Goal: Task Accomplishment & Management: Use online tool/utility

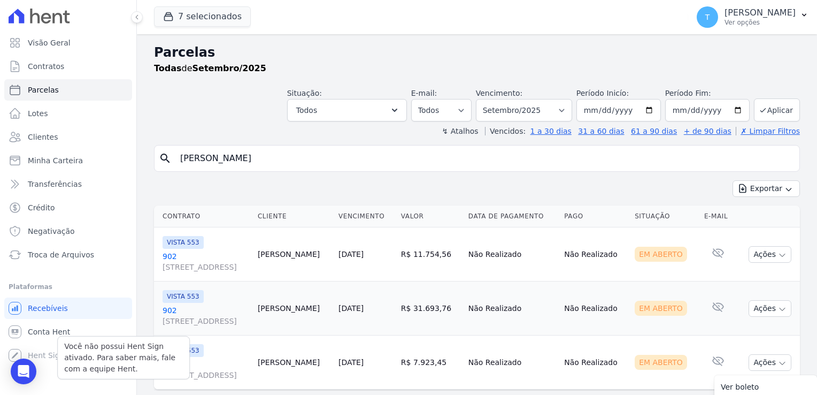
select select
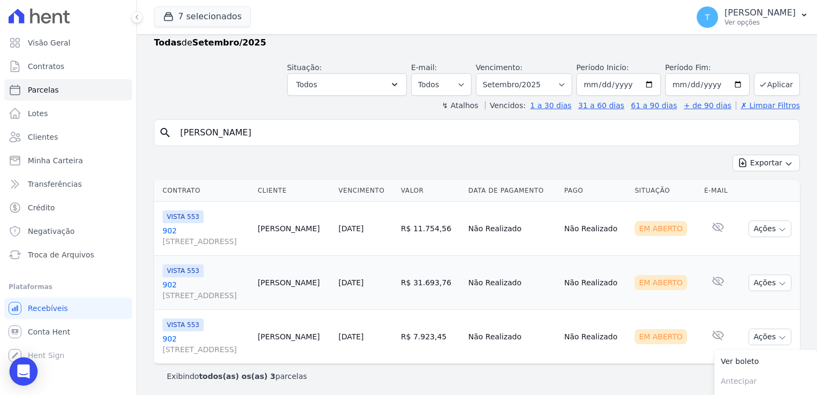
click at [24, 365] on icon "Open Intercom Messenger" at bounding box center [24, 371] width 14 height 14
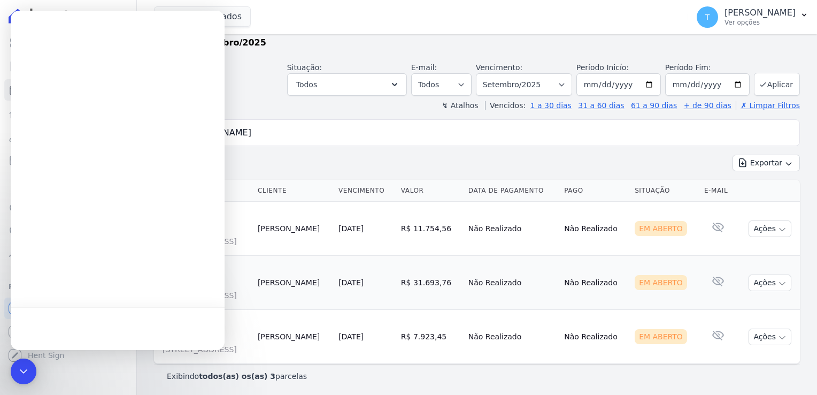
scroll to position [0, 0]
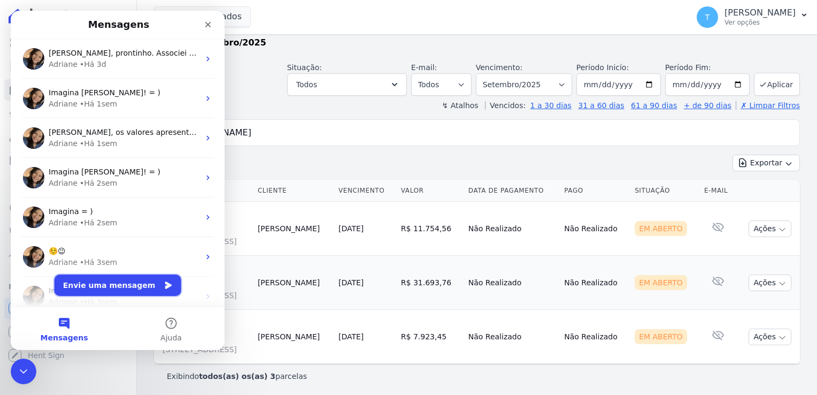
click at [109, 290] on button "Envie uma mensagem" at bounding box center [118, 284] width 127 height 21
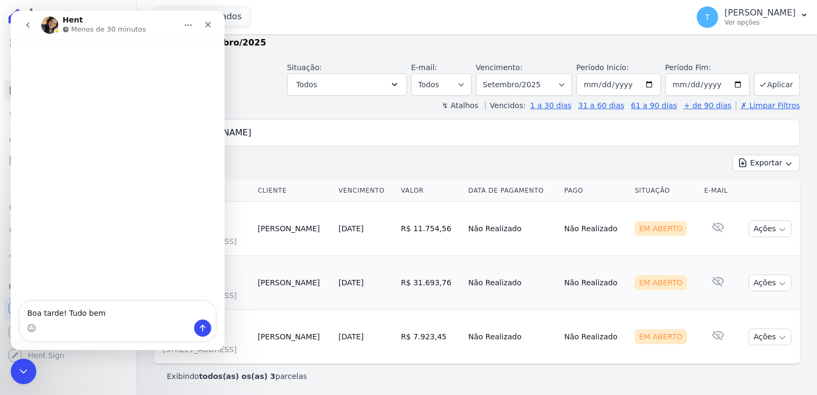
type textarea "Boa tarde! Tudo bem?"
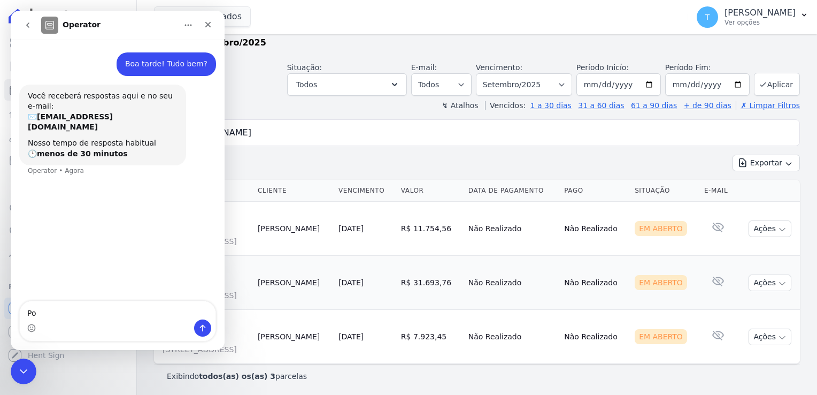
type textarea "P"
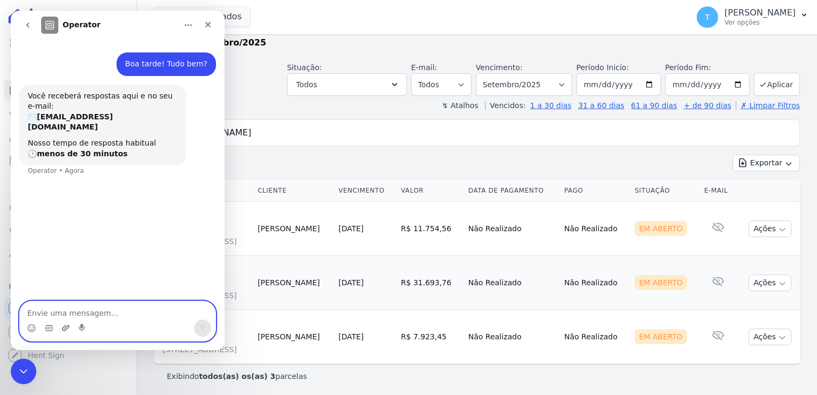
click at [62, 328] on icon "Upload do anexo" at bounding box center [65, 327] width 9 height 9
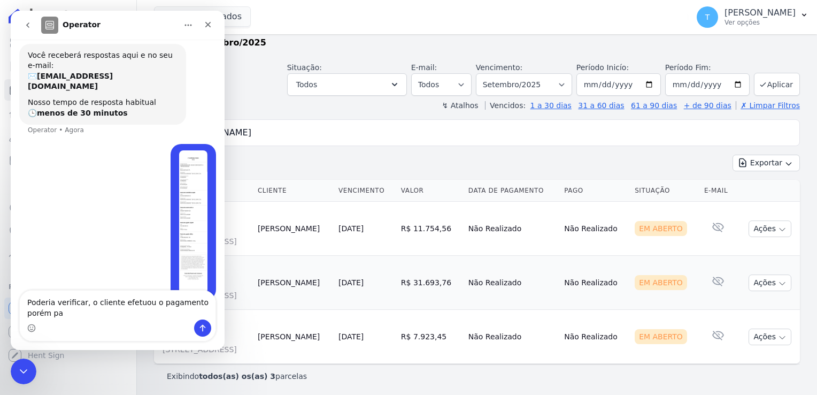
scroll to position [51, 0]
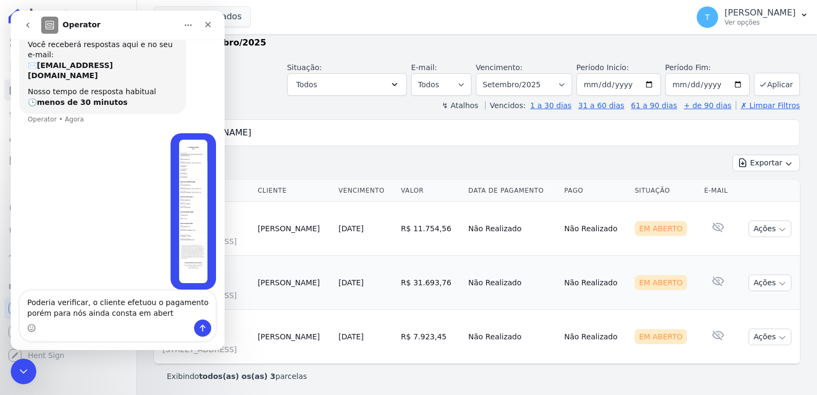
type textarea "Poderia verificar, o cliente efetuou o pagamento porém para nós ainda consta em…"
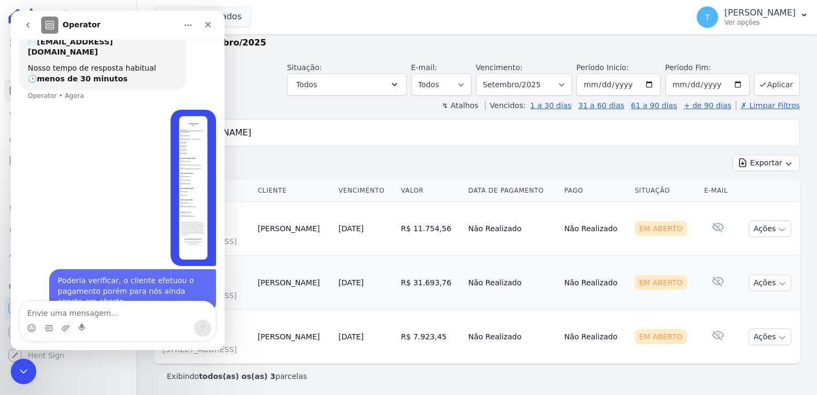
scroll to position [86, 0]
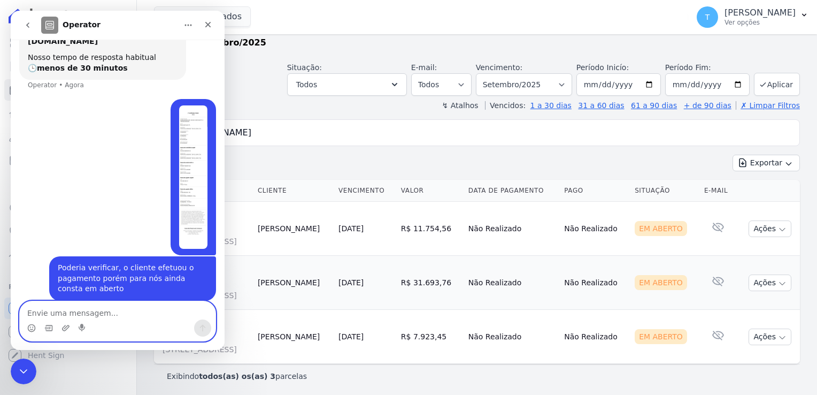
paste textarea "Arthur Freitas"
type textarea "Arthur Freitas"
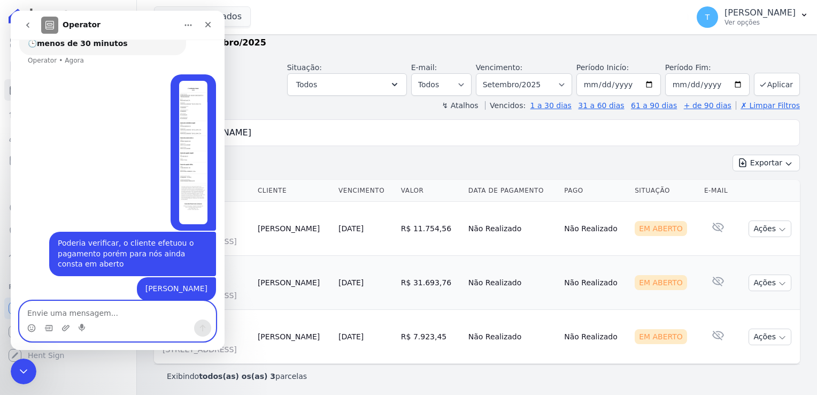
paste textarea "2203"
type textarea "2203"
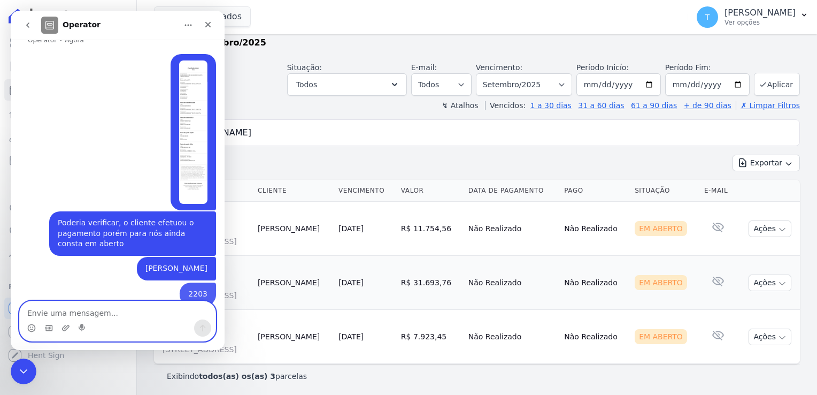
scroll to position [135, 0]
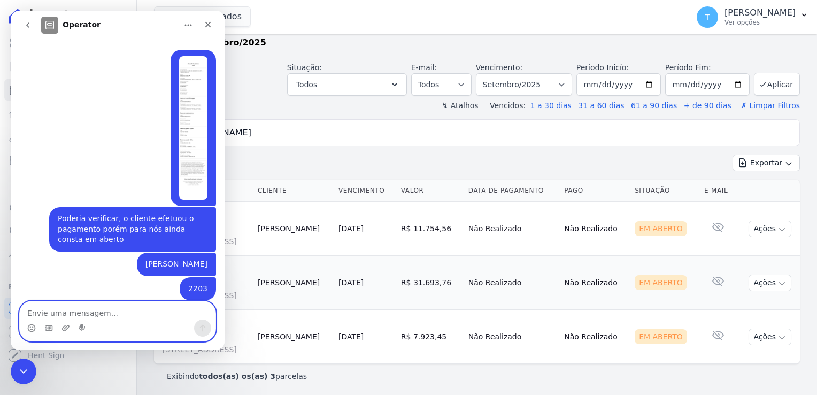
paste textarea "RESIDENCIAL ARTE"
type textarea "RESIDENCIAL ARTE"
click at [203, 327] on icon "Enviar uma mensagem" at bounding box center [203, 327] width 6 height 7
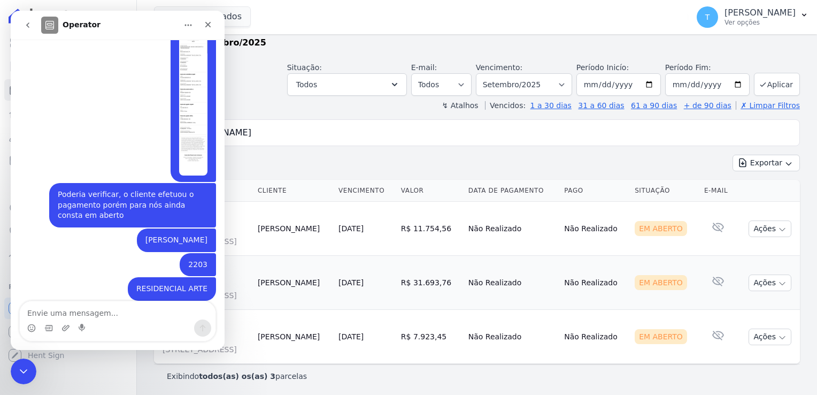
click at [270, 21] on div "7 selecionados Graal Engenharia ALTOS DE SANTANA Arcos Itaquera ARTE VILA MATIL…" at bounding box center [419, 16] width 530 height 35
click at [22, 371] on icon "Encerramento do Messenger da Intercom" at bounding box center [21, 369] width 7 height 4
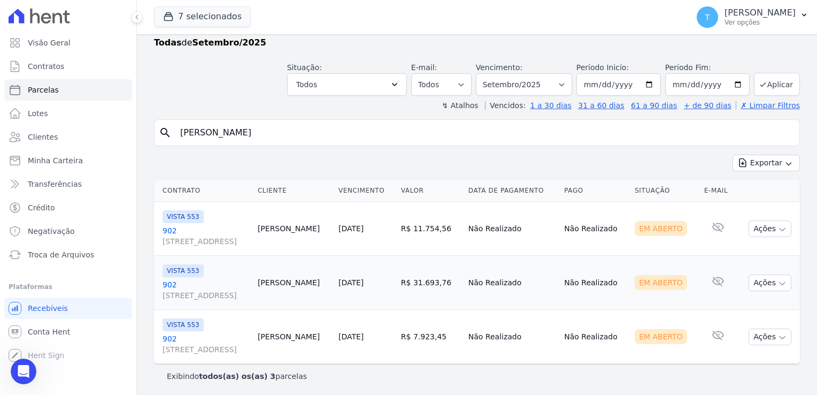
scroll to position [158, 0]
click at [56, 187] on span "Transferências" at bounding box center [55, 184] width 54 height 11
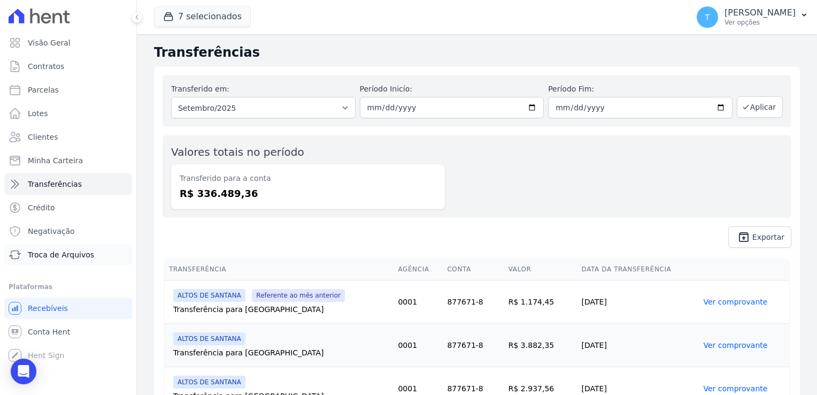
click at [60, 253] on span "Troca de Arquivos" at bounding box center [61, 254] width 66 height 11
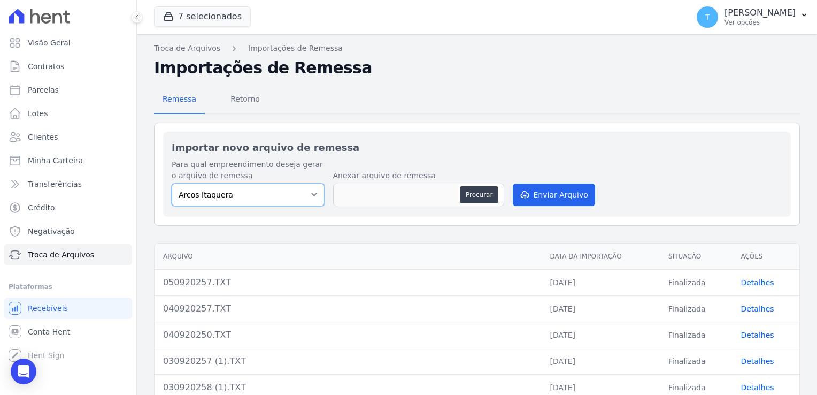
click at [306, 197] on select "[PERSON_NAME] Itaquera [GEOGRAPHIC_DATA][PERSON_NAME] Inspire BOSQUE CLUB ARTE …" at bounding box center [248, 194] width 153 height 22
select select "f2036c47-f869-4cf7-aa49-d68e524f2024"
click at [172, 183] on select "[PERSON_NAME] Itaquera [GEOGRAPHIC_DATA][PERSON_NAME] Inspire BOSQUE CLUB ARTE …" at bounding box center [248, 194] width 153 height 22
click at [477, 196] on button "Procurar" at bounding box center [479, 194] width 38 height 17
type input "050920250.TXT"
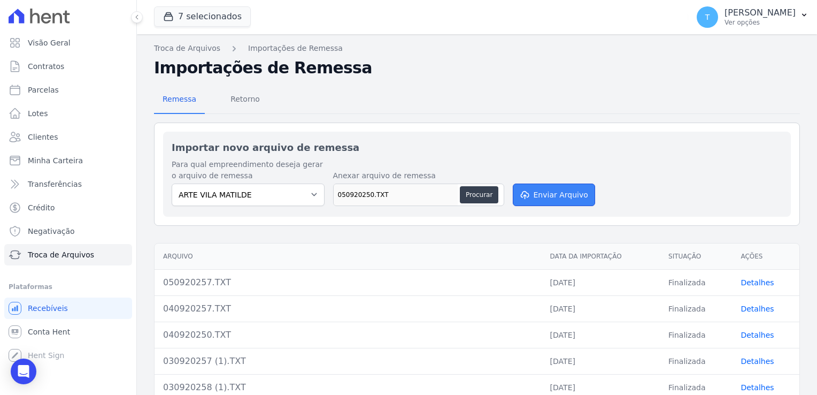
click at [558, 198] on button "Enviar Arquivo" at bounding box center [554, 194] width 82 height 22
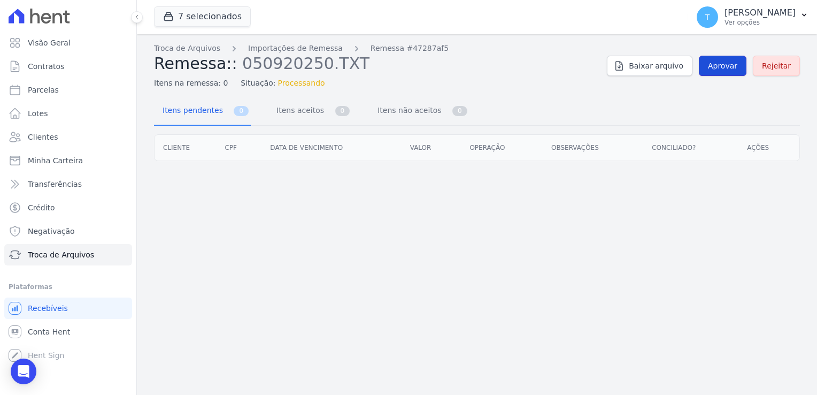
click at [717, 61] on span "Aprovar" at bounding box center [722, 65] width 29 height 11
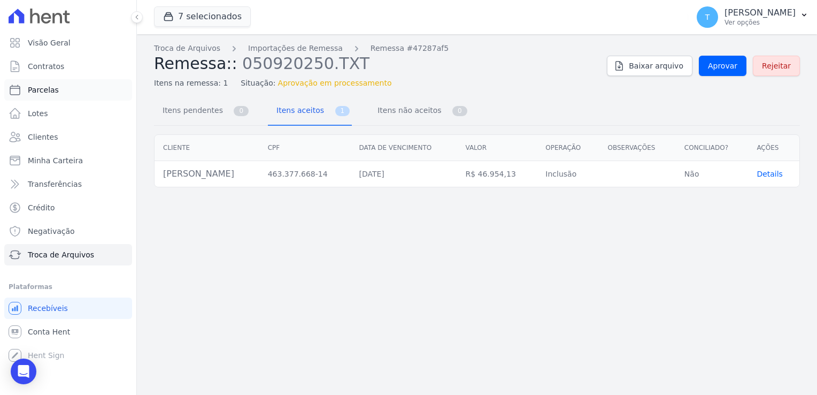
click at [52, 95] on link "Parcelas" at bounding box center [68, 89] width 128 height 21
select select
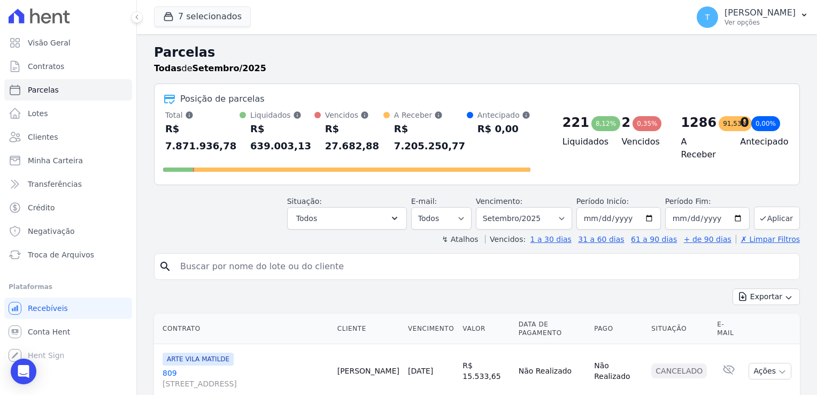
click at [257, 256] on input "search" at bounding box center [484, 266] width 621 height 21
paste input "Aline Mendes Leandro"
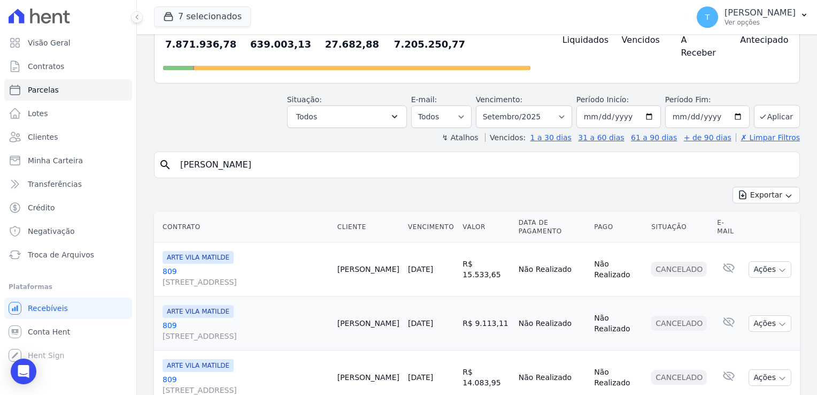
scroll to position [107, 0]
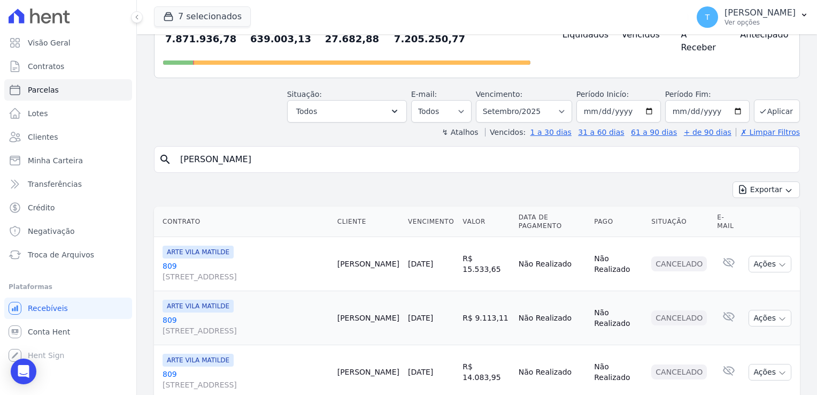
type input "Aline Mendes Leandro"
select select
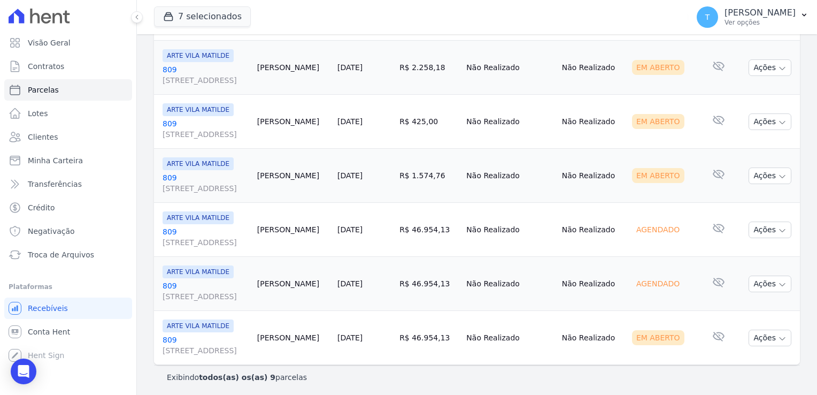
scroll to position [349, 0]
click at [778, 337] on icon "button" at bounding box center [782, 338] width 9 height 9
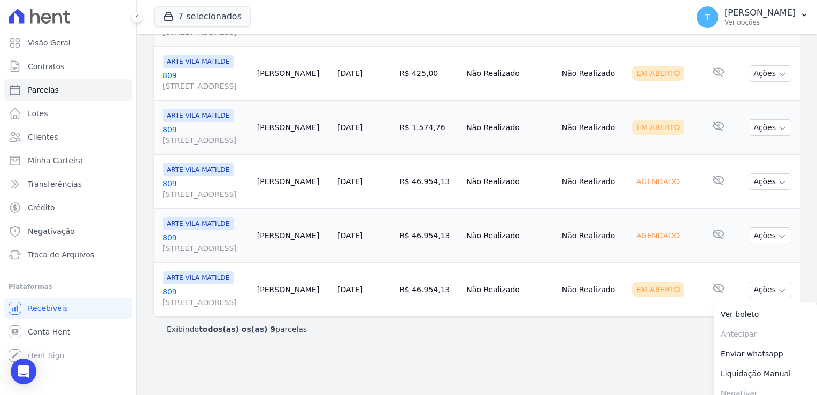
scroll to position [405, 0]
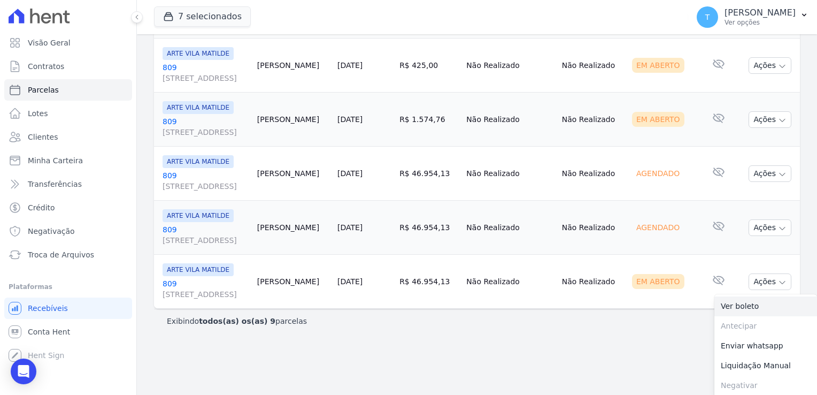
click at [740, 307] on link "Ver boleto" at bounding box center [765, 306] width 103 height 20
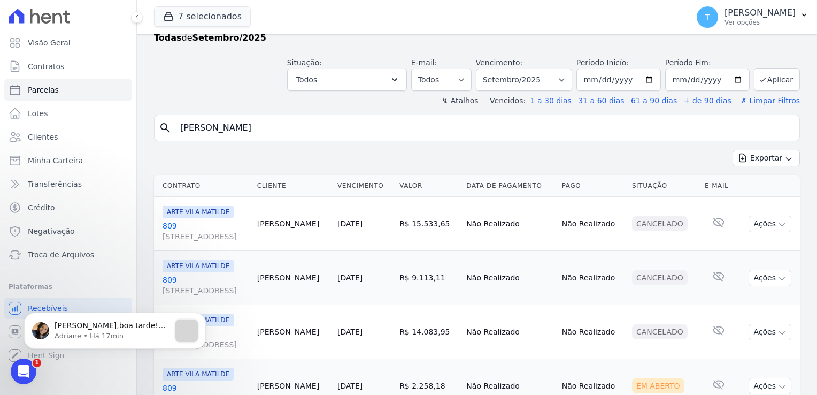
scroll to position [0, 0]
click at [95, 323] on p "Olá Thayna,boa tarde! Tudo bem? 2 cobranças ficaram associadas na mesma parcela…" at bounding box center [112, 325] width 115 height 11
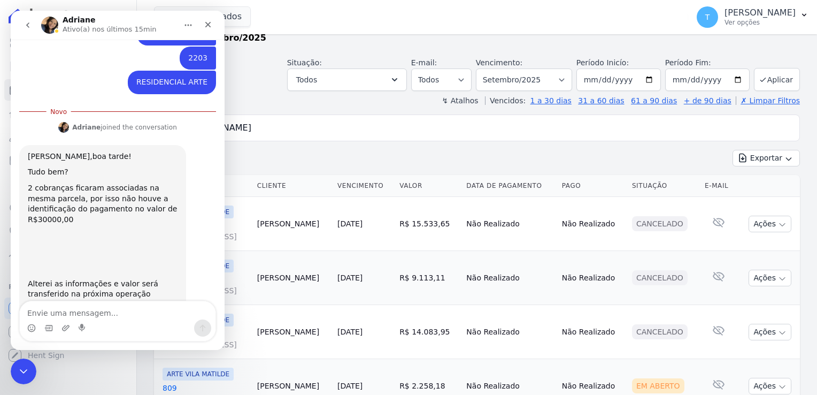
scroll to position [365, 0]
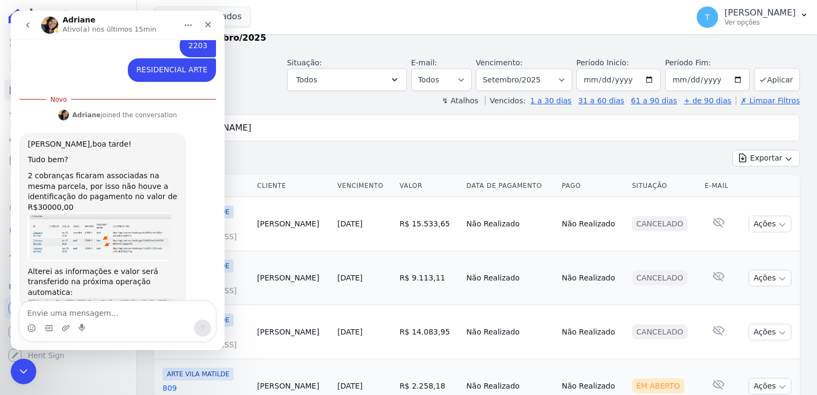
click at [130, 266] on div "Alterei as informações e valor será transferido na próxima operação automatica:" at bounding box center [103, 282] width 150 height 32
click at [122, 216] on img "Adriane diz…" at bounding box center [99, 236] width 143 height 48
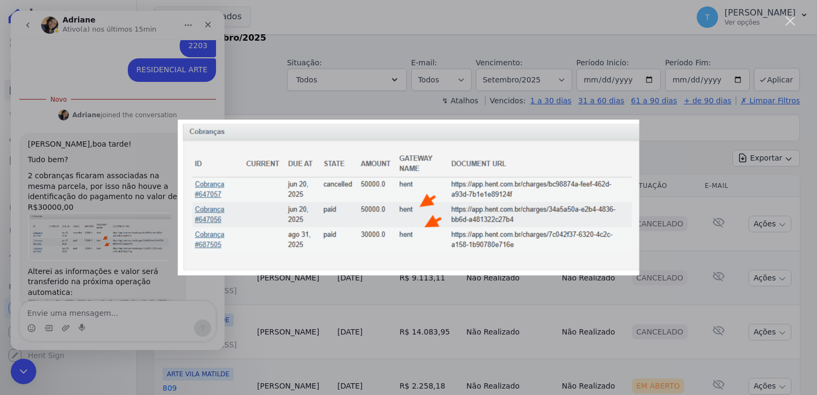
click at [249, 104] on div "Messenger da Intercom" at bounding box center [408, 197] width 817 height 395
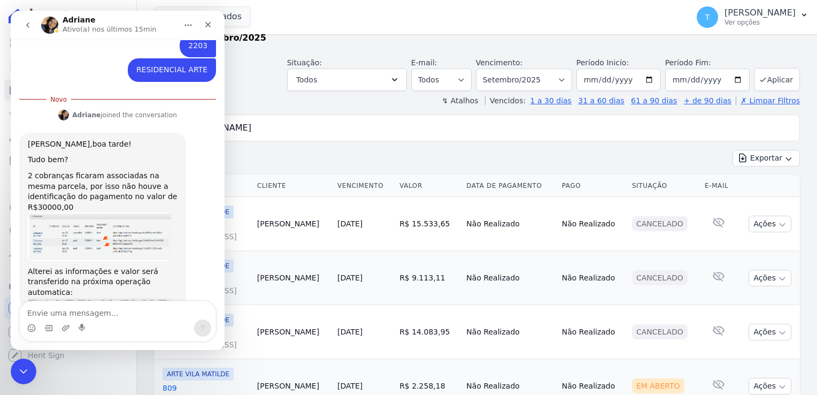
click at [164, 266] on div "Alterei as informações e valor será transferido na próxima operação automatica:" at bounding box center [103, 282] width 150 height 32
click at [220, 307] on div "Messenger da Intercom" at bounding box center [118, 320] width 214 height 41
click at [128, 244] on div "Olá Thayna,boa tarde! Tudo bem? 2 cobranças ficaram associadas na mesma parcela…" at bounding box center [103, 221] width 150 height 164
click at [80, 312] on textarea "Envie uma mensagem..." at bounding box center [118, 310] width 196 height 18
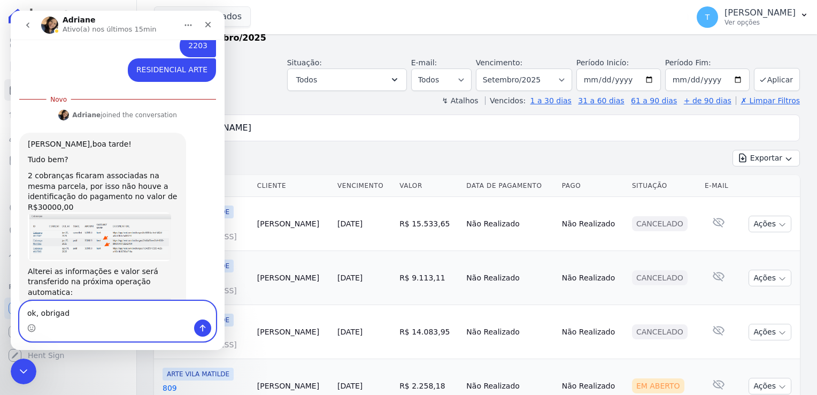
type textarea "ok, obrigada"
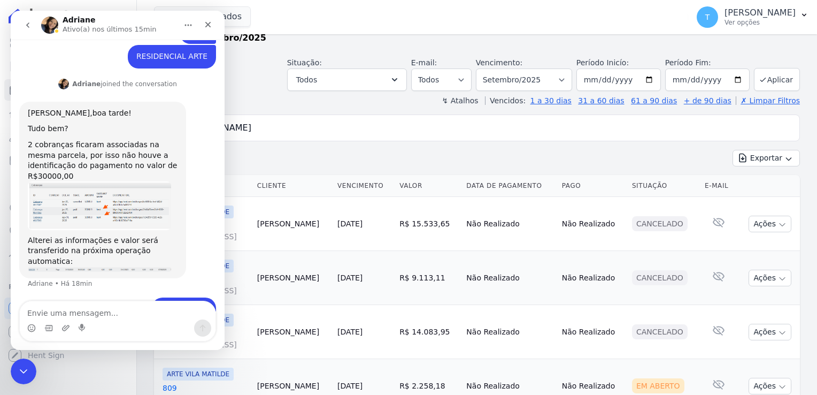
click at [28, 22] on icon "go back" at bounding box center [28, 25] width 9 height 9
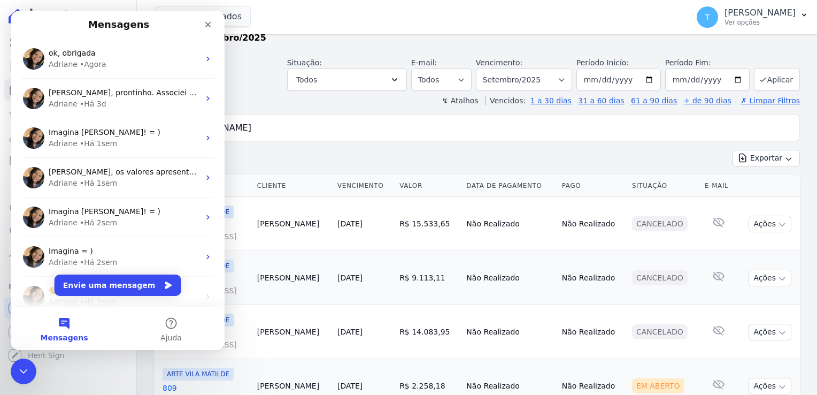
click at [269, 47] on div "Parcelas Todas de Setembro/2025" at bounding box center [477, 32] width 646 height 41
click at [206, 24] on icon "Fechar" at bounding box center [208, 24] width 9 height 9
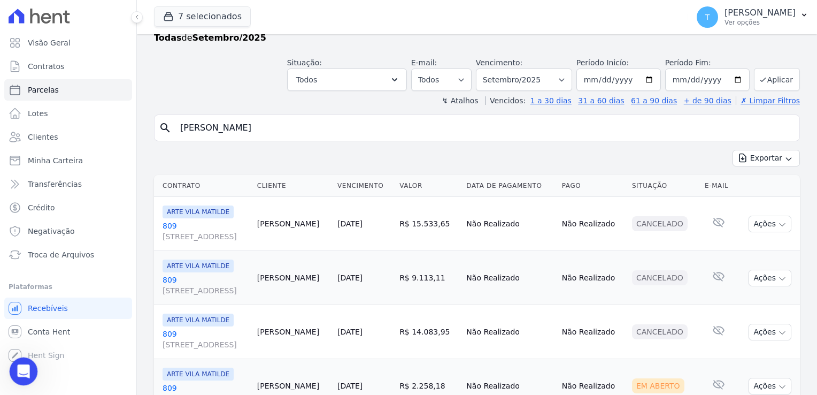
click at [25, 374] on icon "Abertura do Messenger da Intercom" at bounding box center [22, 370] width 18 height 18
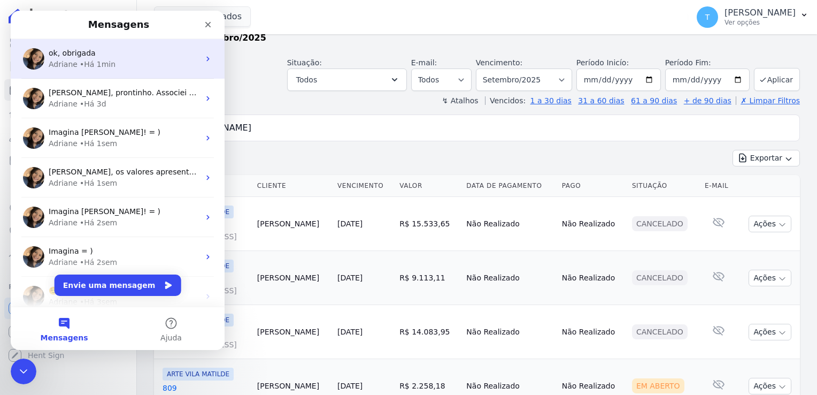
click at [95, 51] on div "ok, obrigada" at bounding box center [124, 53] width 151 height 11
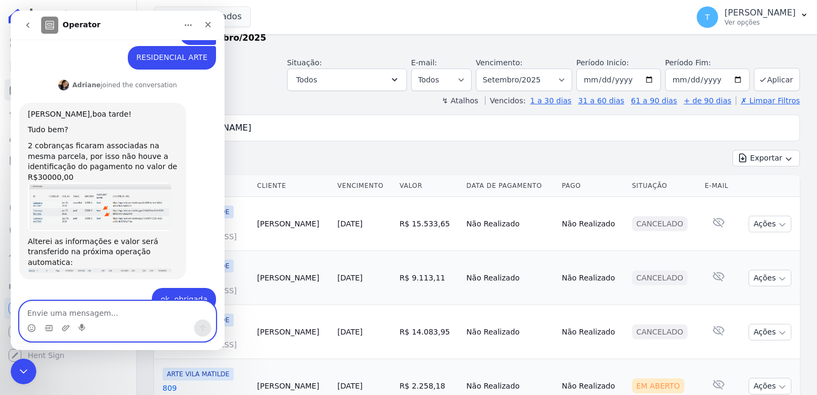
scroll to position [411, 0]
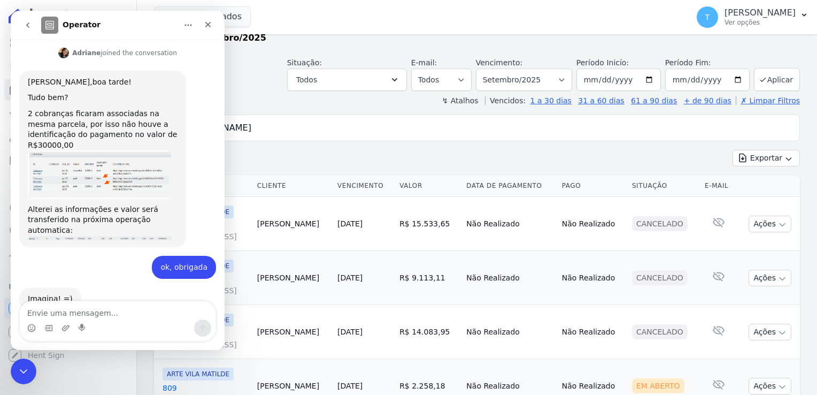
click at [107, 287] on div "Imagina! =) Adriane • Há 1min" at bounding box center [117, 310] width 197 height 47
click at [211, 25] on icon "Fechar" at bounding box center [208, 24] width 9 height 9
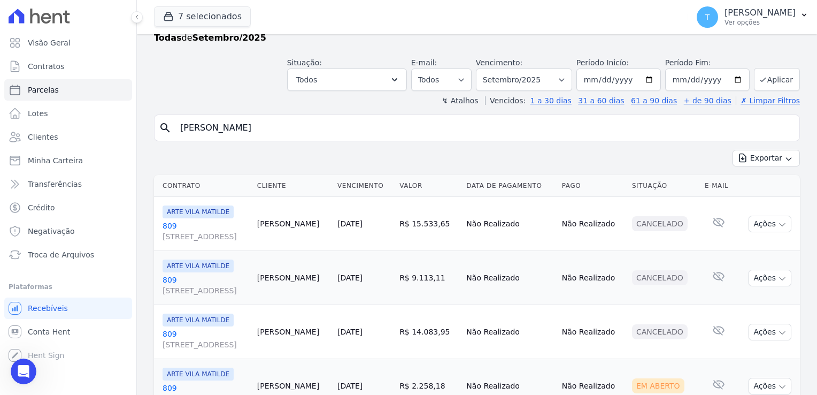
drag, startPoint x: 292, startPoint y: 129, endPoint x: 149, endPoint y: 125, distance: 143.3
click at [149, 125] on div "Parcelas Todas de Setembro/2025 Situação: Agendado Em Aberto Pago Processando C…" at bounding box center [477, 360] width 680 height 712
paste input "[PERSON_NAME]"
type input "[PERSON_NAME]"
select select
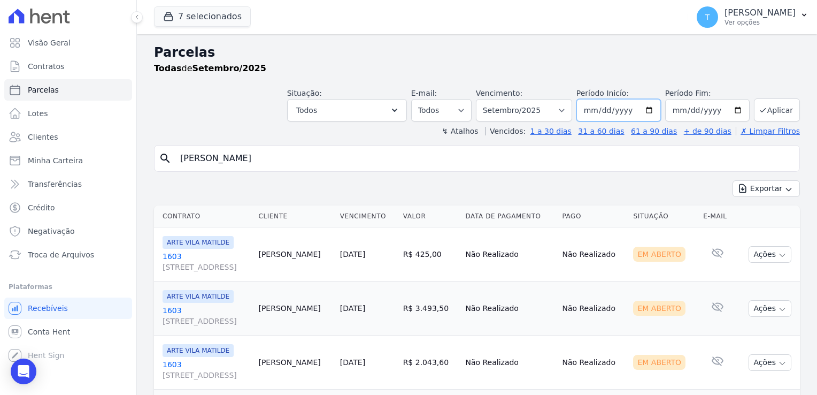
click at [645, 112] on input "[DATE]" at bounding box center [618, 110] width 84 height 22
type input "[DATE]"
click at [775, 106] on button "Aplicar" at bounding box center [777, 109] width 46 height 23
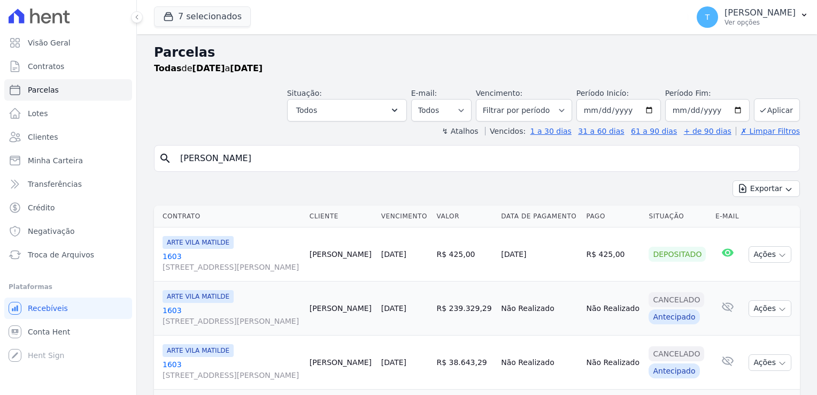
select select
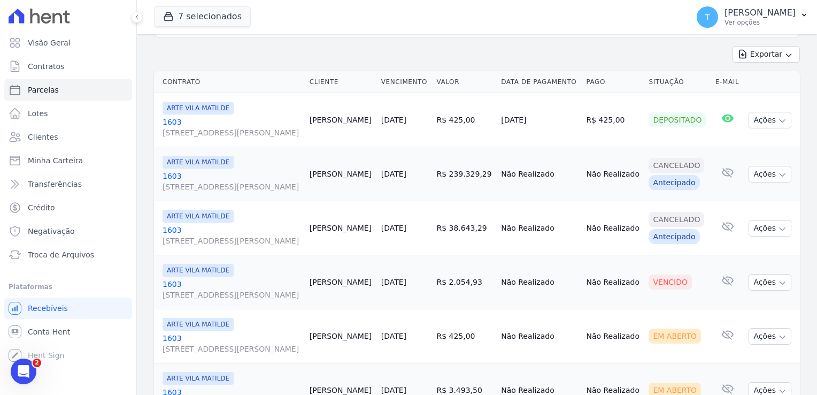
scroll to position [160, 0]
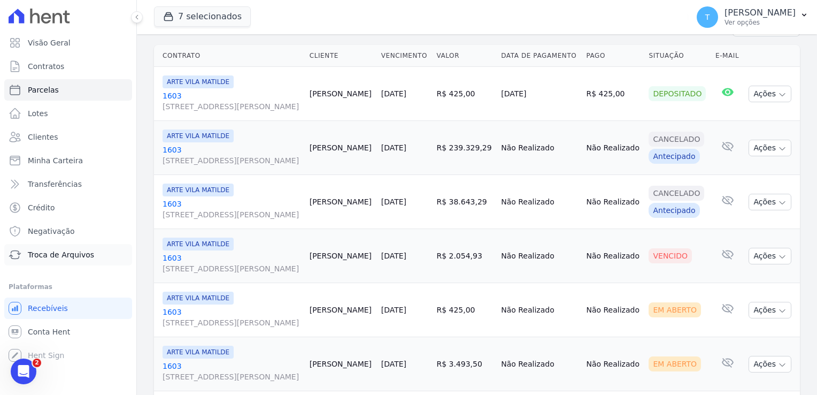
click at [41, 261] on link "Troca de Arquivos" at bounding box center [68, 254] width 128 height 21
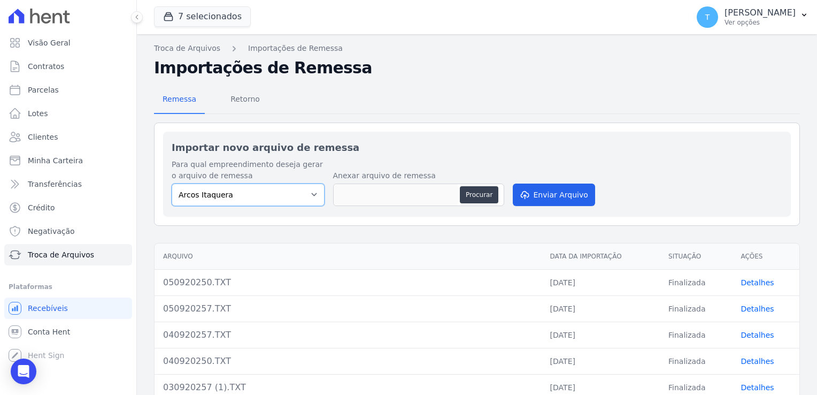
click at [315, 199] on select "[PERSON_NAME] Itaquera [GEOGRAPHIC_DATA][PERSON_NAME] Inspire BOSQUE CLUB ARTE …" at bounding box center [248, 194] width 153 height 22
click at [313, 191] on select "[PERSON_NAME] Itaquera [GEOGRAPHIC_DATA][PERSON_NAME] Inspire BOSQUE CLUB ARTE …" at bounding box center [248, 194] width 153 height 22
select select "f2036c47-f869-4cf7-aa49-d68e524f2024"
click at [172, 183] on select "[PERSON_NAME] Itaquera [GEOGRAPHIC_DATA][PERSON_NAME] Inspire BOSQUE CLUB ARTE …" at bounding box center [248, 194] width 153 height 22
click at [482, 190] on button "Procurar" at bounding box center [479, 194] width 38 height 17
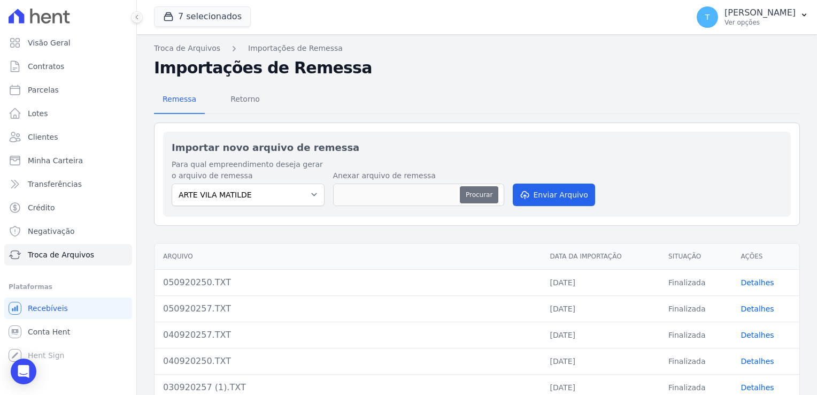
type input "050920250 (1).TXT"
click at [535, 193] on button "Enviar Arquivo" at bounding box center [554, 194] width 82 height 22
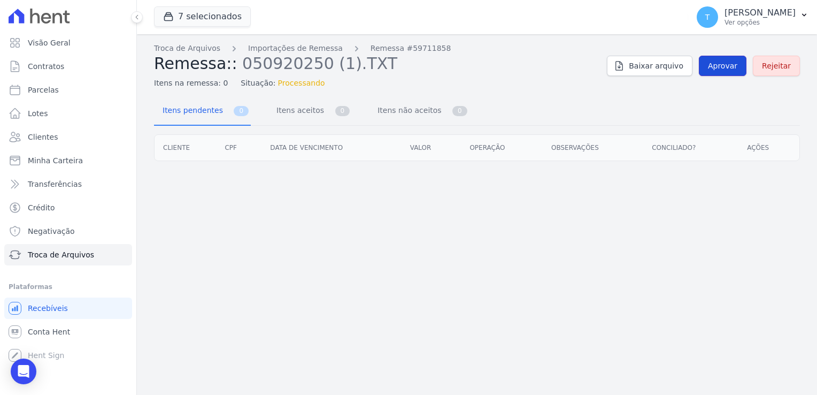
click at [723, 69] on span "Aprovar" at bounding box center [722, 65] width 29 height 11
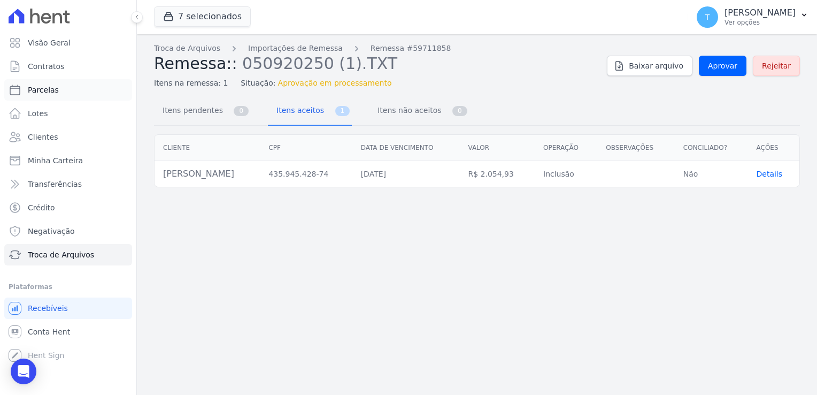
click at [43, 92] on span "Parcelas" at bounding box center [43, 89] width 31 height 11
select select
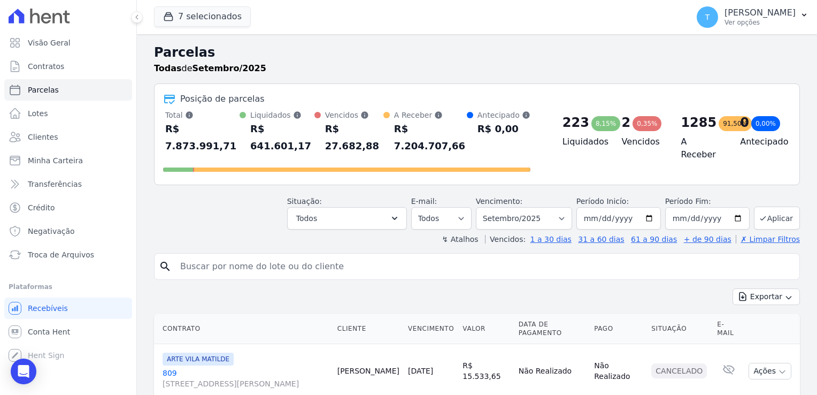
click at [204, 256] on input "search" at bounding box center [484, 266] width 621 height 21
paste input "[PERSON_NAME]"
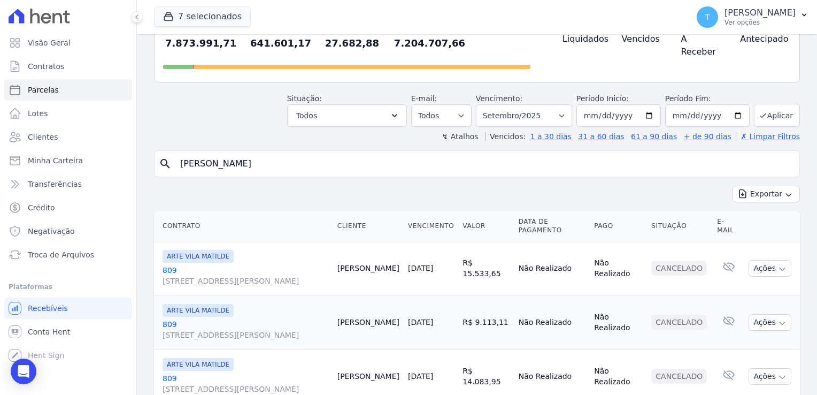
scroll to position [107, 0]
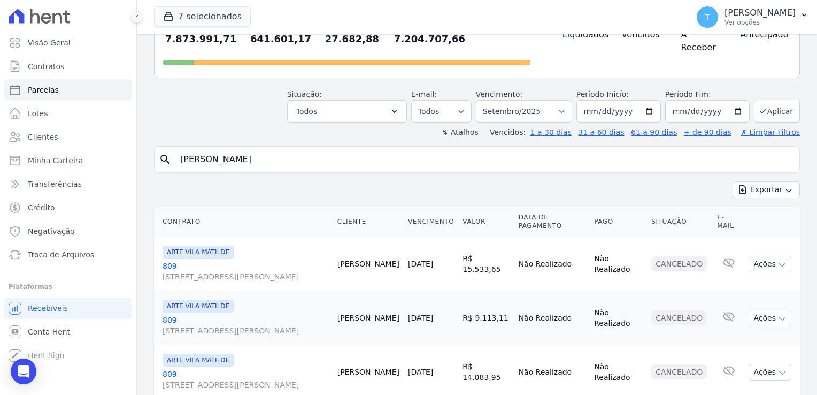
type input "[PERSON_NAME]"
select select
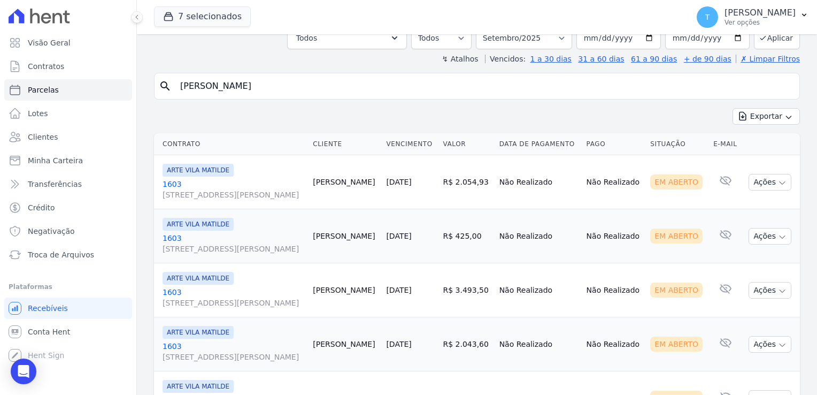
scroll to position [107, 0]
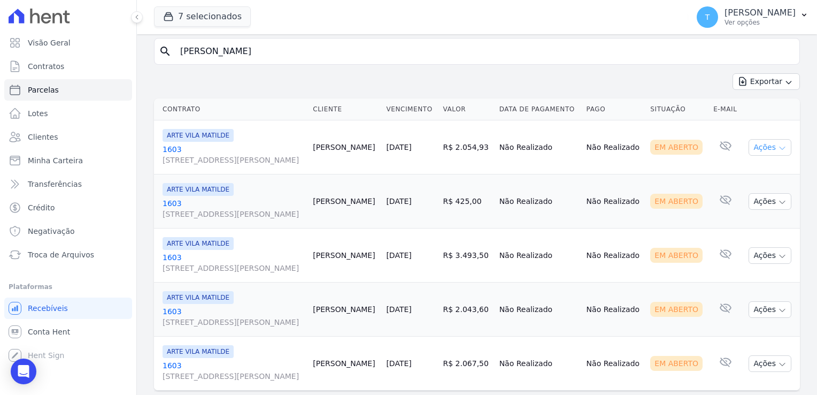
click at [778, 149] on icon "button" at bounding box center [782, 148] width 9 height 9
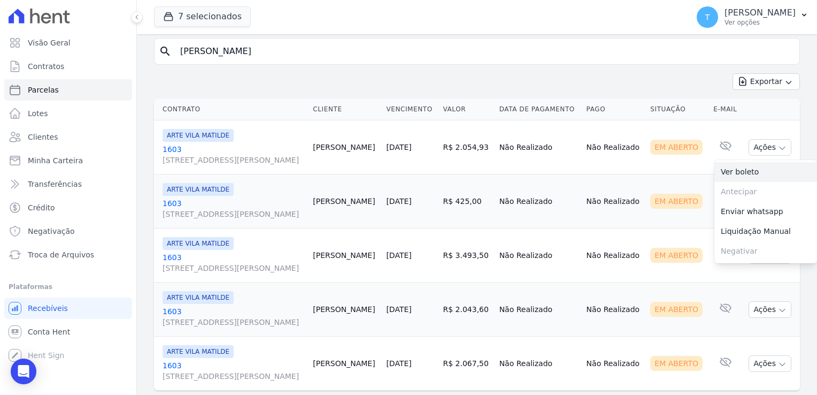
click at [738, 173] on link "Ver boleto" at bounding box center [765, 172] width 103 height 20
